Goal: Information Seeking & Learning: Understand process/instructions

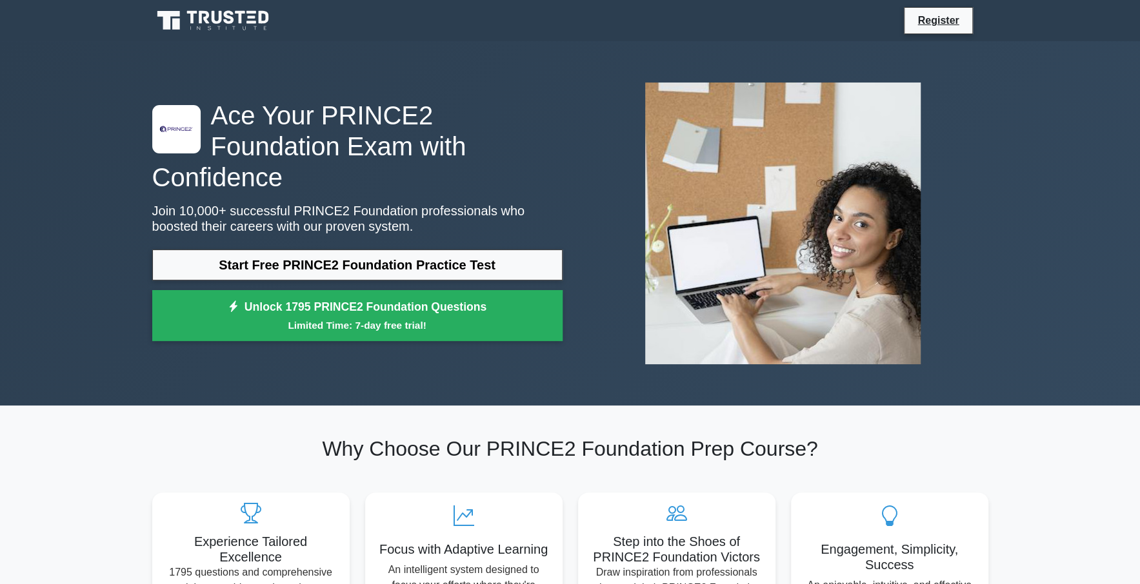
click at [244, 19] on icon at bounding box center [214, 20] width 124 height 25
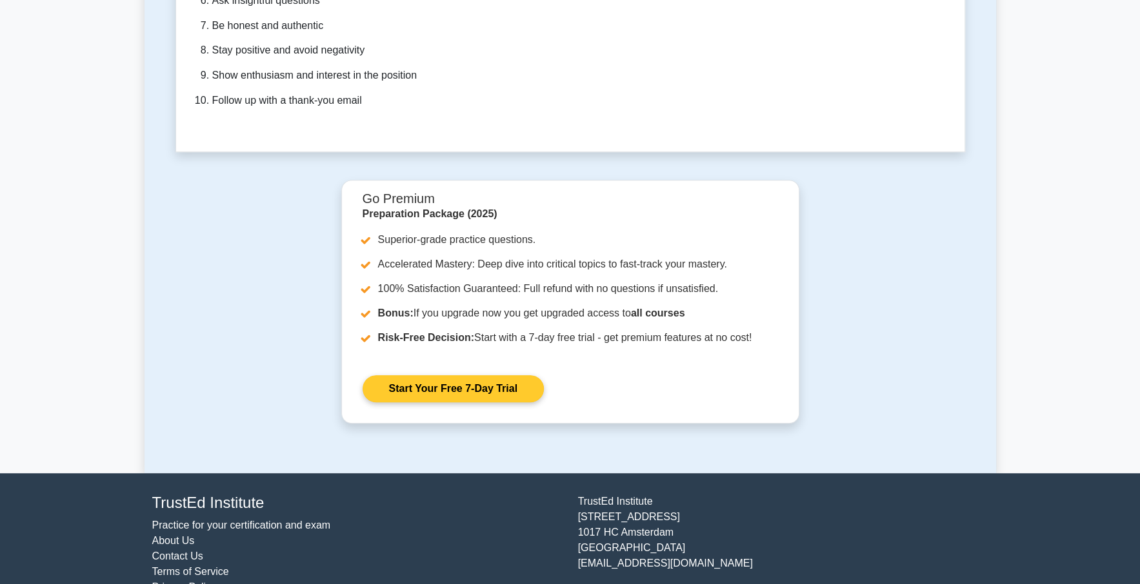
scroll to position [3819, 0]
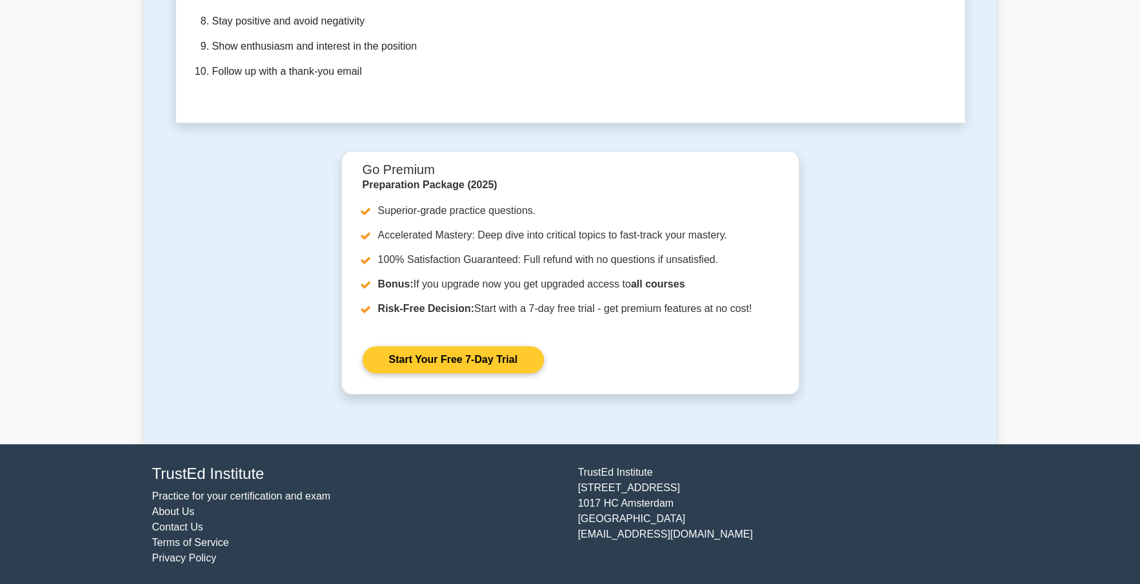
click at [441, 353] on link "Start Your Free 7-Day Trial" at bounding box center [453, 359] width 181 height 27
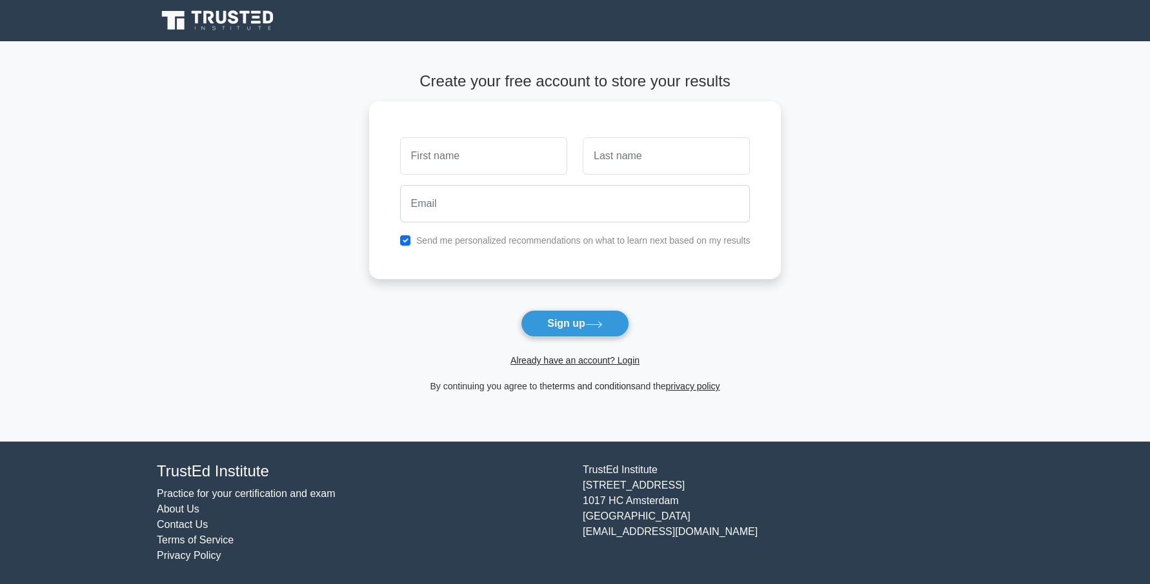
click at [591, 388] on link "terms and conditions" at bounding box center [593, 386] width 83 height 10
click at [210, 537] on link "Terms of Service" at bounding box center [195, 540] width 77 height 11
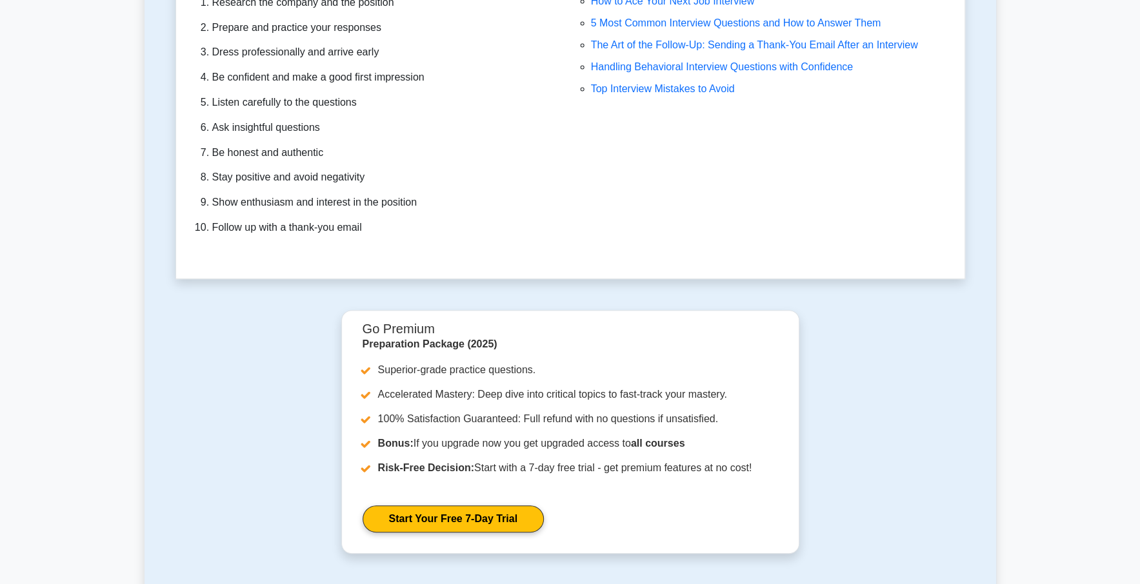
scroll to position [3819, 0]
